Goal: Task Accomplishment & Management: Use online tool/utility

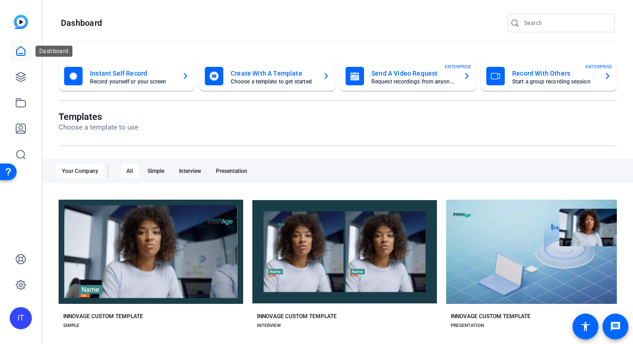
click at [19, 57] on link at bounding box center [21, 51] width 22 height 22
click at [11, 81] on link at bounding box center [21, 77] width 22 height 22
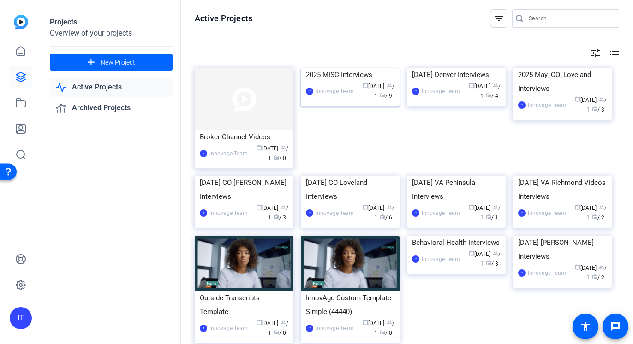
click at [347, 82] on div "2025 MISC Interviews" at bounding box center [350, 75] width 89 height 14
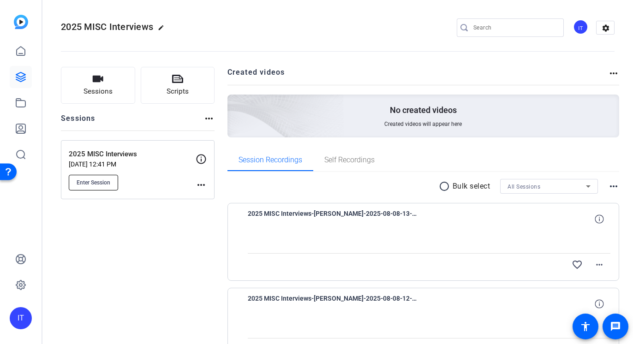
click at [105, 185] on span "Enter Session" at bounding box center [94, 182] width 34 height 7
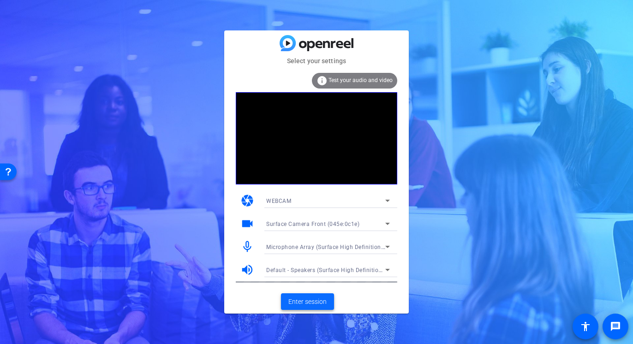
click at [304, 303] on span "Enter session" at bounding box center [307, 302] width 38 height 10
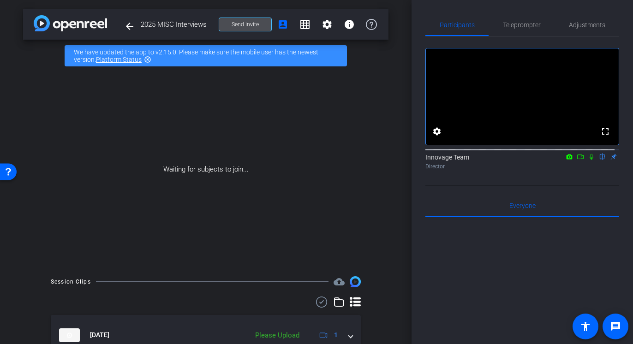
click at [245, 22] on span "Send invite" at bounding box center [245, 24] width 27 height 7
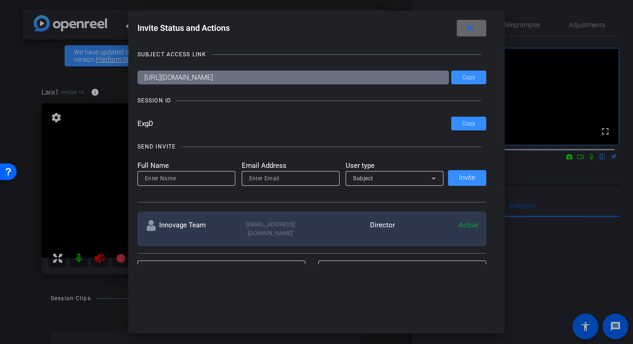
click at [478, 25] on span at bounding box center [472, 28] width 30 height 22
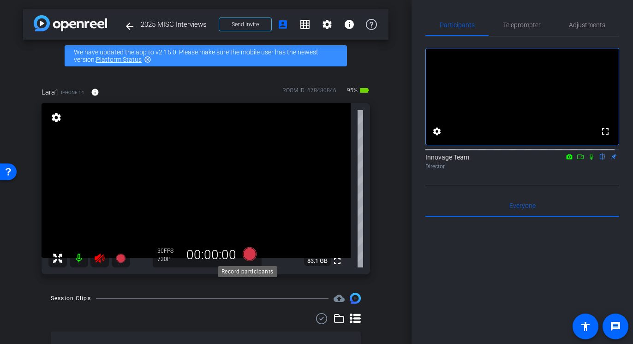
click at [246, 254] on icon at bounding box center [250, 254] width 14 height 14
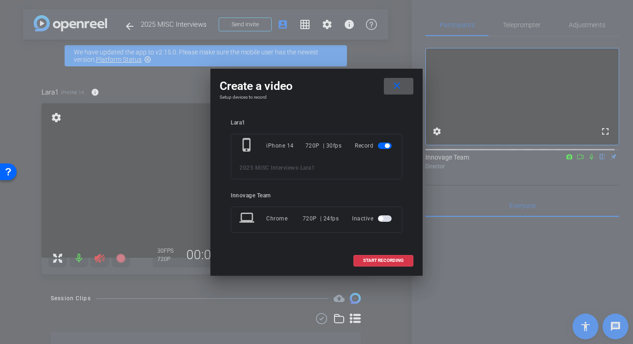
click at [397, 85] on mat-icon "close" at bounding box center [397, 86] width 12 height 12
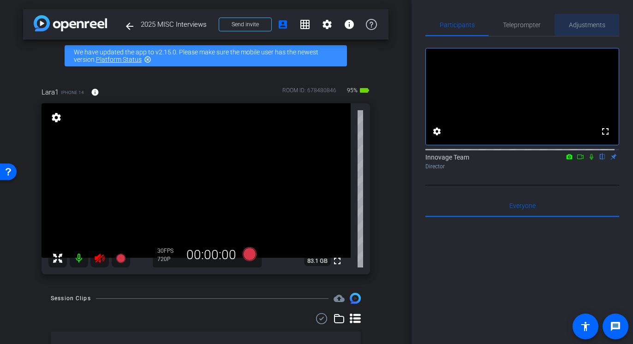
click at [585, 23] on span "Adjustments" at bounding box center [587, 25] width 36 height 6
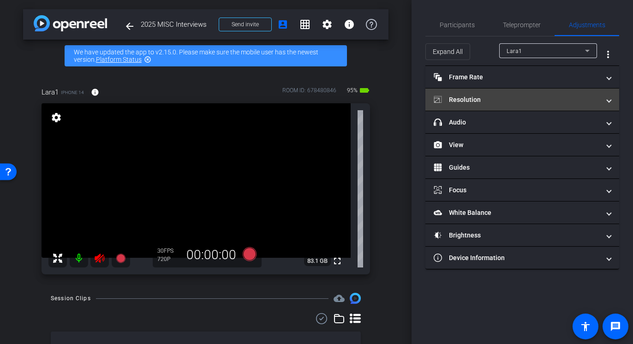
click at [505, 94] on mat-expansion-panel-header "Resolution" at bounding box center [522, 100] width 194 height 22
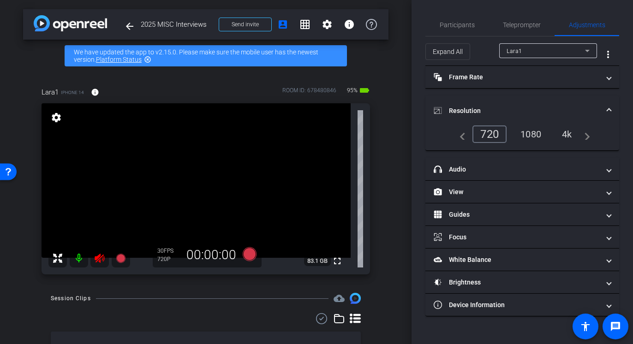
click at [532, 129] on div "1080" at bounding box center [530, 134] width 35 height 16
click at [370, 68] on div "arrow_back 2025 MISC Interviews Back to project Send invite account_box grid_on…" at bounding box center [206, 172] width 412 height 344
click at [244, 251] on icon at bounding box center [250, 254] width 14 height 14
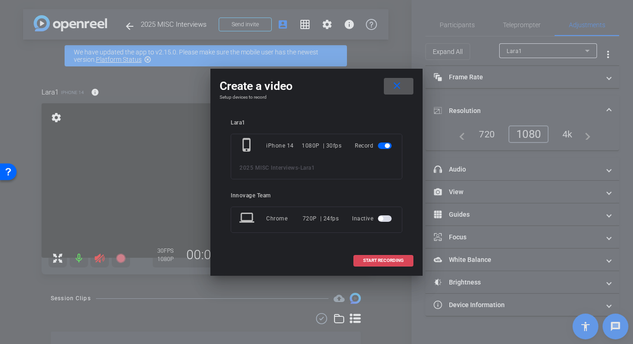
click at [373, 262] on span "START RECORDING" at bounding box center [383, 260] width 41 height 5
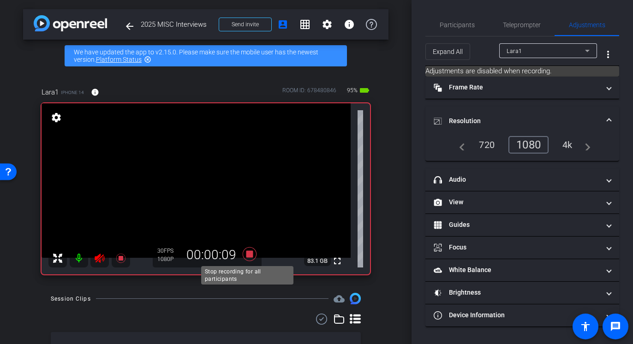
click at [246, 255] on icon at bounding box center [250, 254] width 14 height 14
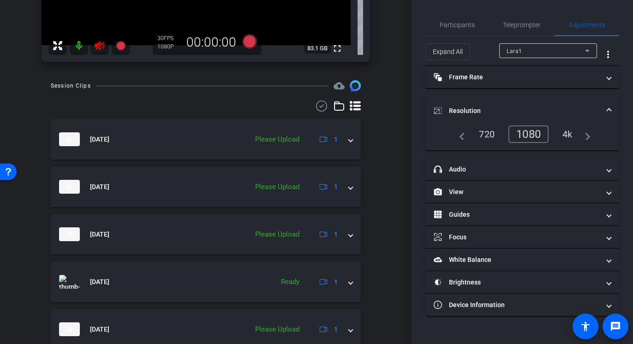
scroll to position [213, 0]
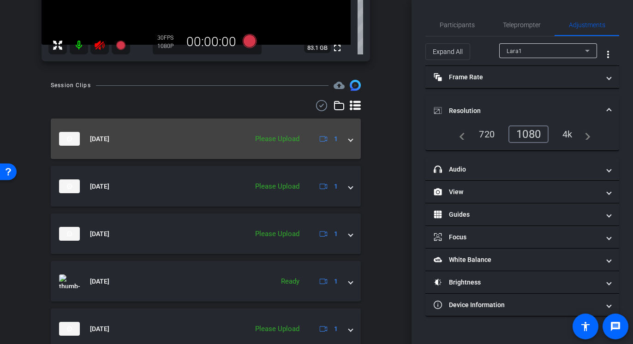
click at [270, 142] on div "Please Upload" at bounding box center [277, 139] width 54 height 11
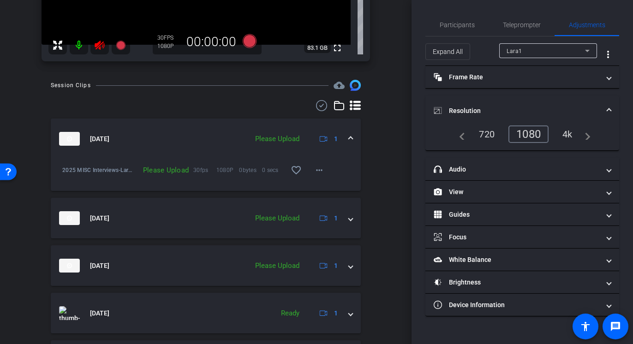
click at [173, 166] on div "Please Upload" at bounding box center [164, 170] width 59 height 9
click at [316, 173] on mat-icon "more_horiz" at bounding box center [319, 170] width 11 height 11
click at [326, 186] on span "Upload" at bounding box center [329, 189] width 37 height 11
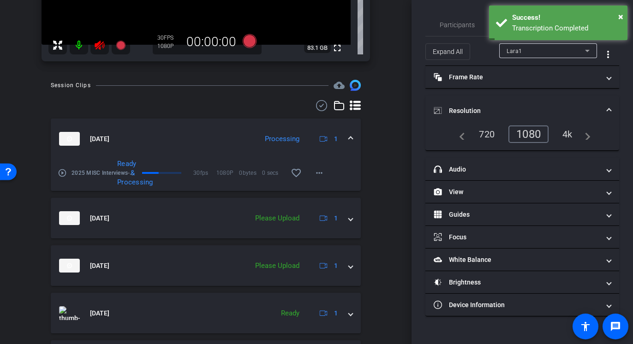
click at [63, 169] on mat-icon "play_circle_outline" at bounding box center [62, 172] width 9 height 9
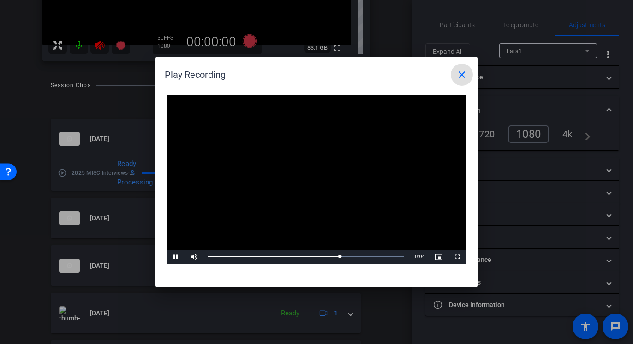
click at [464, 82] on span at bounding box center [462, 75] width 22 height 22
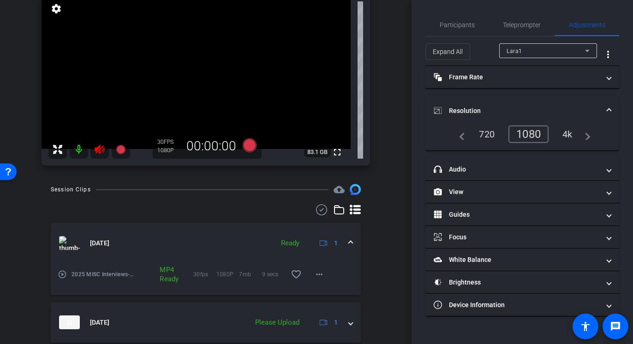
scroll to position [109, 0]
click at [252, 143] on icon at bounding box center [250, 145] width 14 height 14
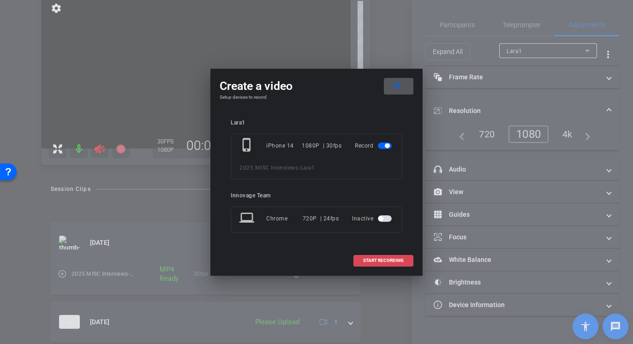
click at [377, 259] on span "START RECORDING" at bounding box center [383, 260] width 41 height 5
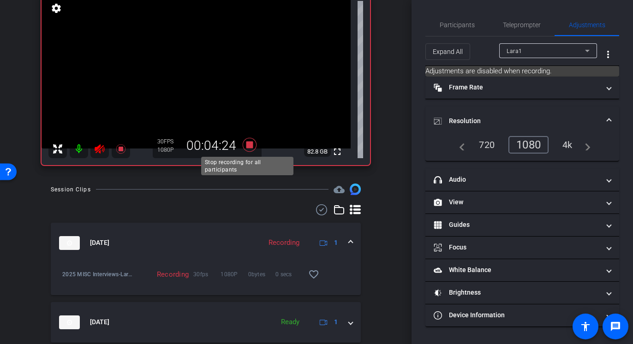
click at [242, 142] on icon at bounding box center [250, 145] width 22 height 17
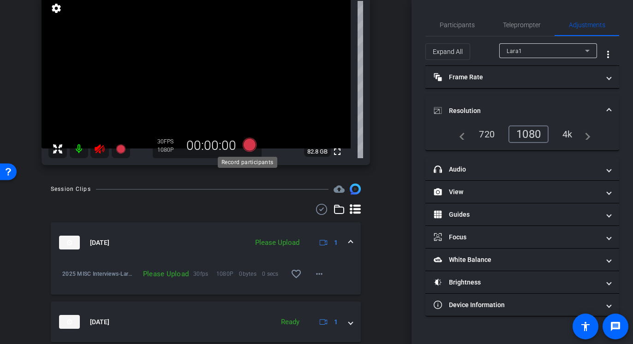
click at [250, 144] on icon at bounding box center [250, 145] width 14 height 14
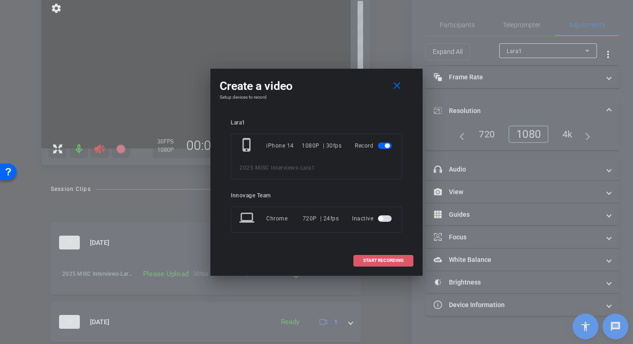
click at [384, 256] on span at bounding box center [383, 261] width 59 height 22
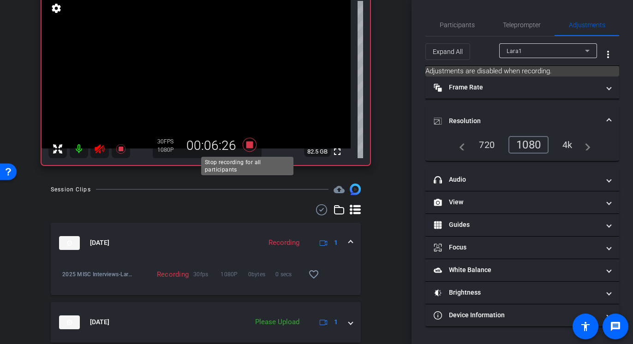
click at [245, 145] on icon at bounding box center [250, 145] width 14 height 14
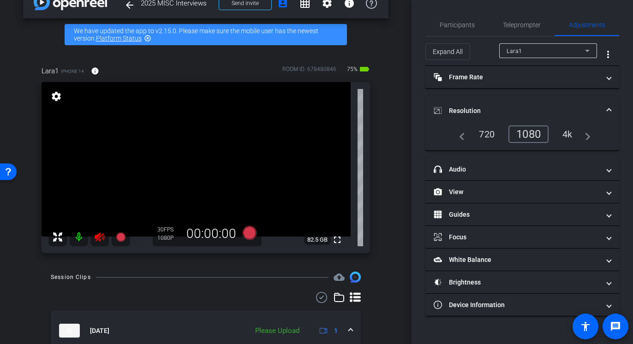
scroll to position [22, 0]
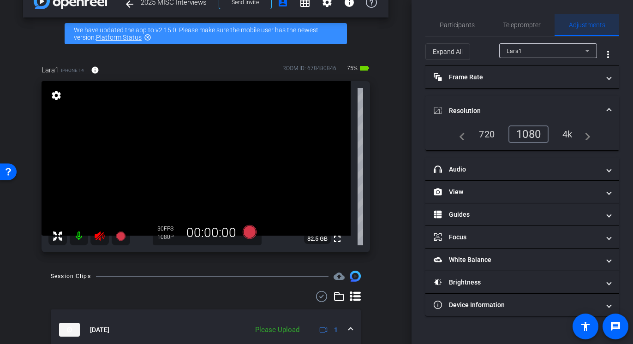
click at [578, 29] on span "Adjustments" at bounding box center [587, 25] width 36 height 22
click at [245, 231] on icon at bounding box center [250, 232] width 14 height 14
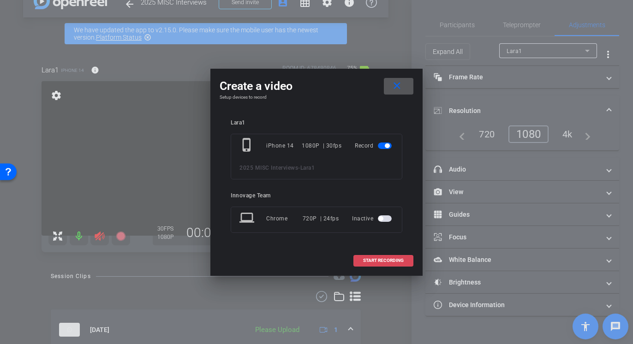
click at [370, 263] on span at bounding box center [383, 261] width 59 height 22
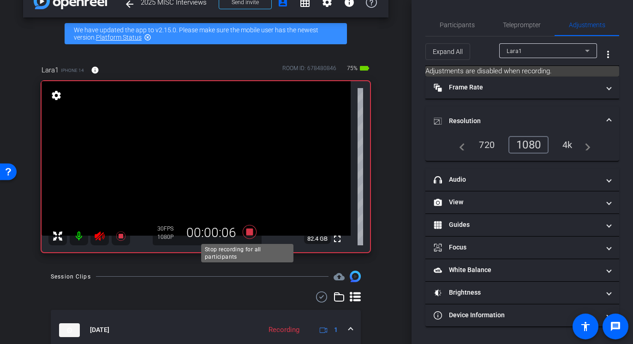
click at [244, 235] on icon at bounding box center [250, 232] width 14 height 14
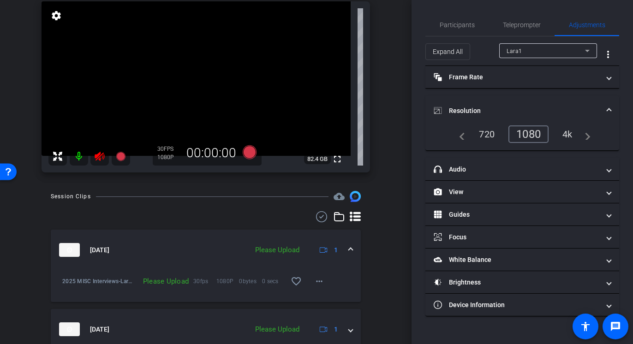
scroll to position [102, 0]
click at [314, 280] on mat-icon "more_horiz" at bounding box center [319, 280] width 11 height 11
click at [319, 299] on span "Upload" at bounding box center [329, 300] width 37 height 11
click at [62, 284] on mat-icon "play_circle_outline" at bounding box center [62, 283] width 9 height 9
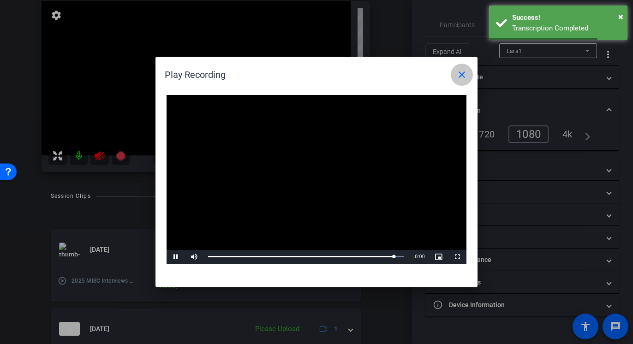
click at [460, 67] on span at bounding box center [462, 75] width 22 height 22
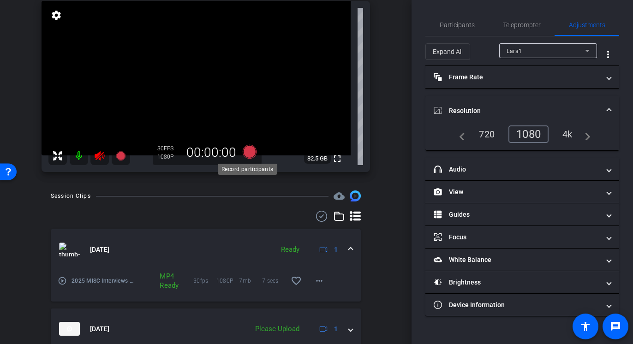
click at [244, 148] on icon at bounding box center [250, 152] width 14 height 14
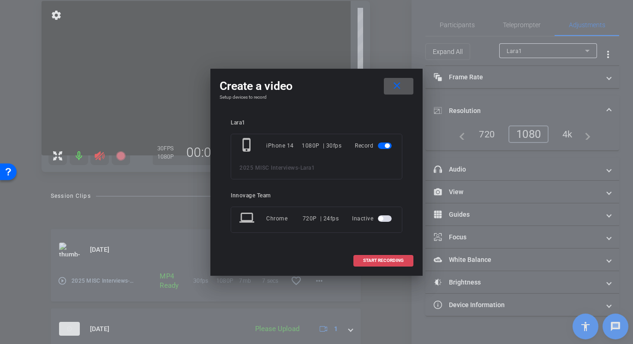
click at [388, 261] on span "START RECORDING" at bounding box center [383, 260] width 41 height 5
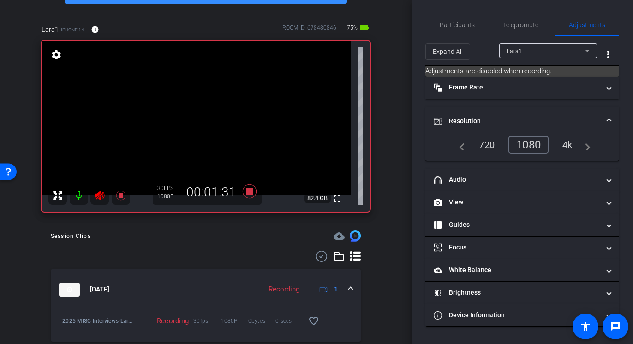
scroll to position [64, 0]
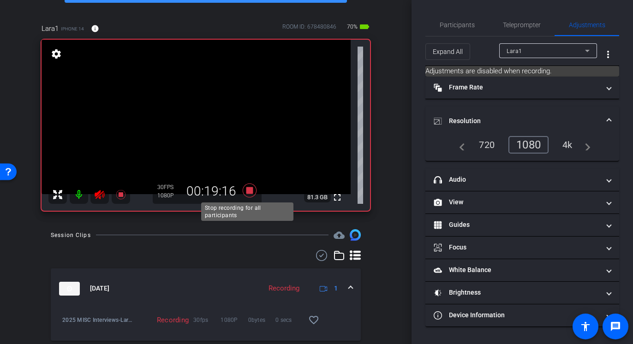
click at [248, 192] on icon at bounding box center [250, 191] width 14 height 14
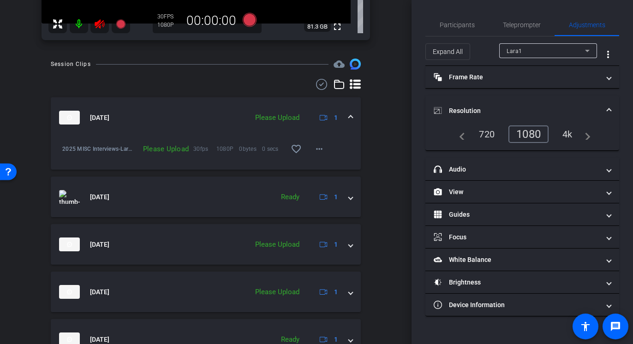
scroll to position [217, 0]
